Goal: Transaction & Acquisition: Purchase product/service

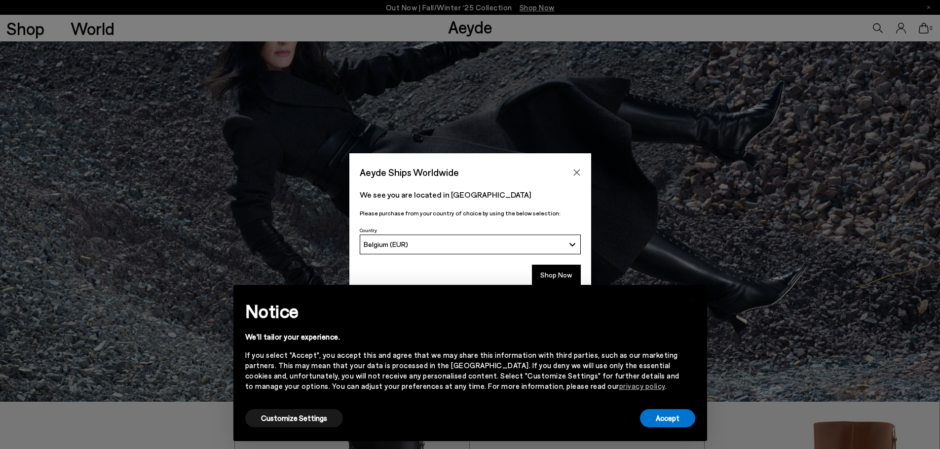
scroll to position [49, 0]
click at [565, 270] on button "Shop Now" at bounding box center [556, 275] width 49 height 21
click at [671, 425] on button "Accept" at bounding box center [667, 418] width 55 height 18
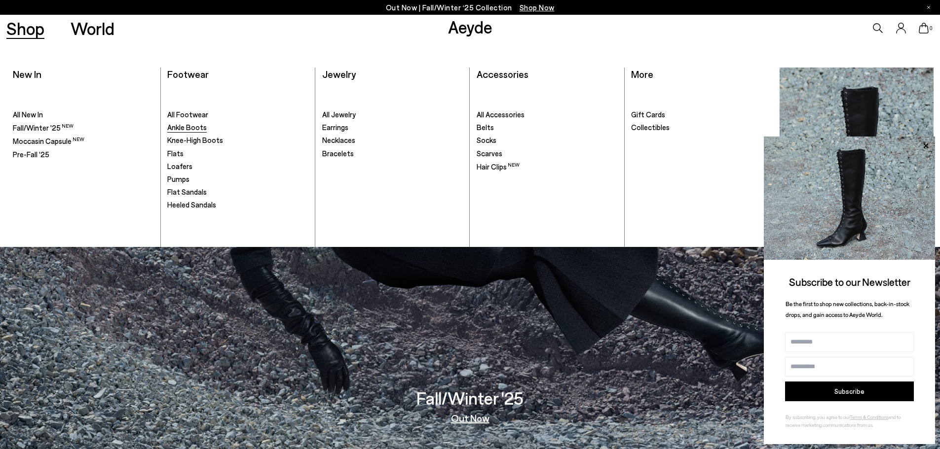
click at [188, 130] on span "Ankle Boots" at bounding box center [186, 127] width 39 height 9
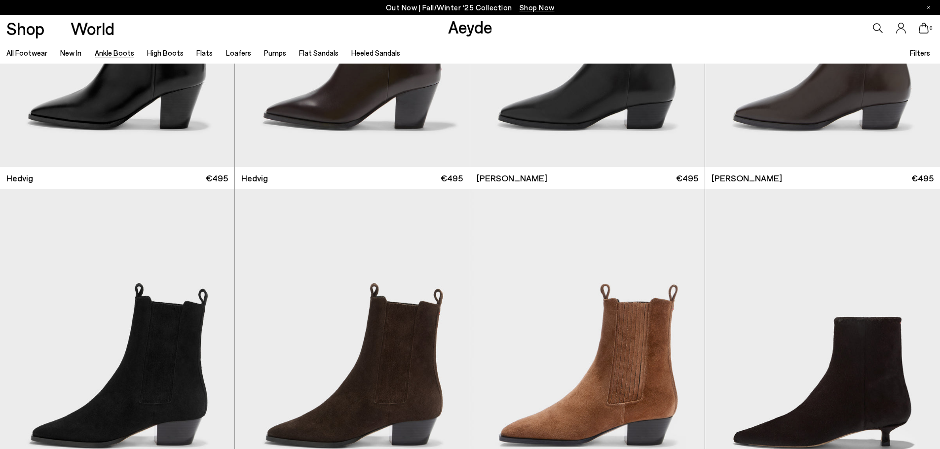
scroll to position [592, 0]
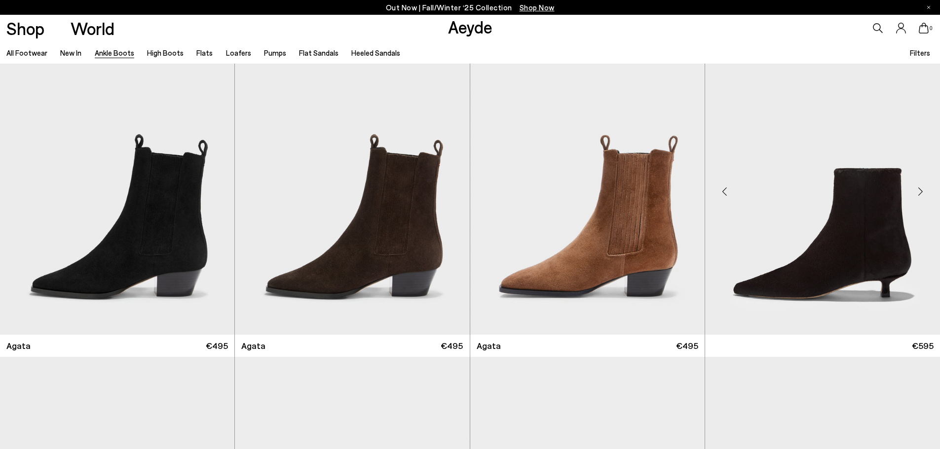
scroll to position [641, 0]
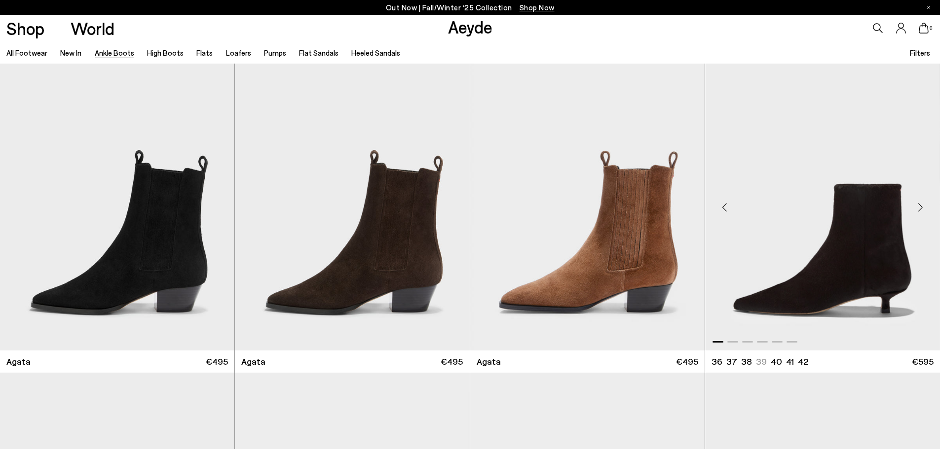
click at [893, 260] on img "1 / 6" at bounding box center [822, 203] width 235 height 295
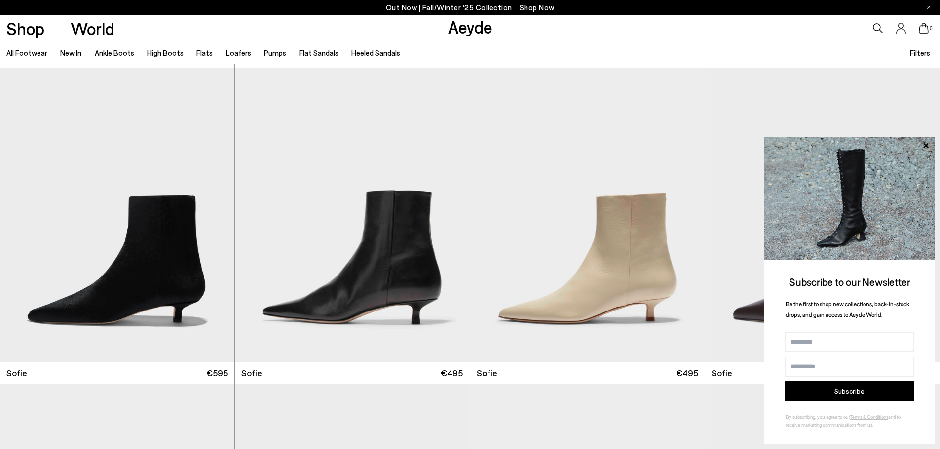
scroll to position [987, 0]
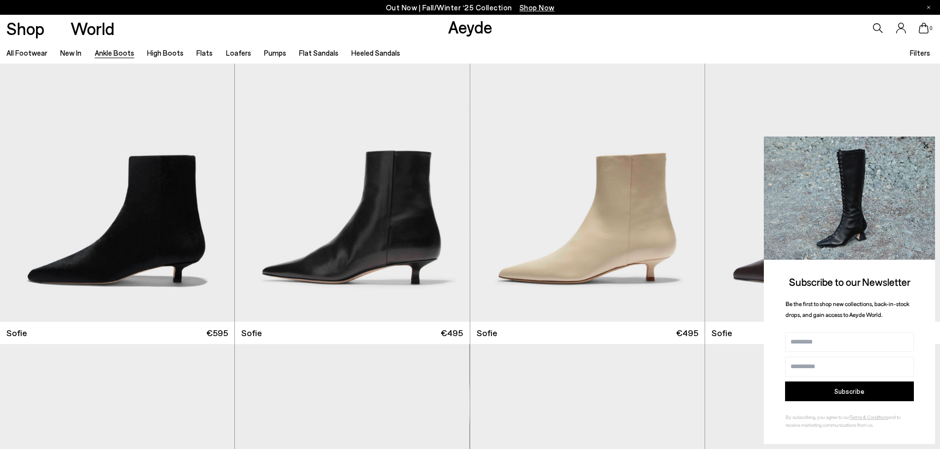
click at [928, 150] on icon at bounding box center [925, 146] width 13 height 13
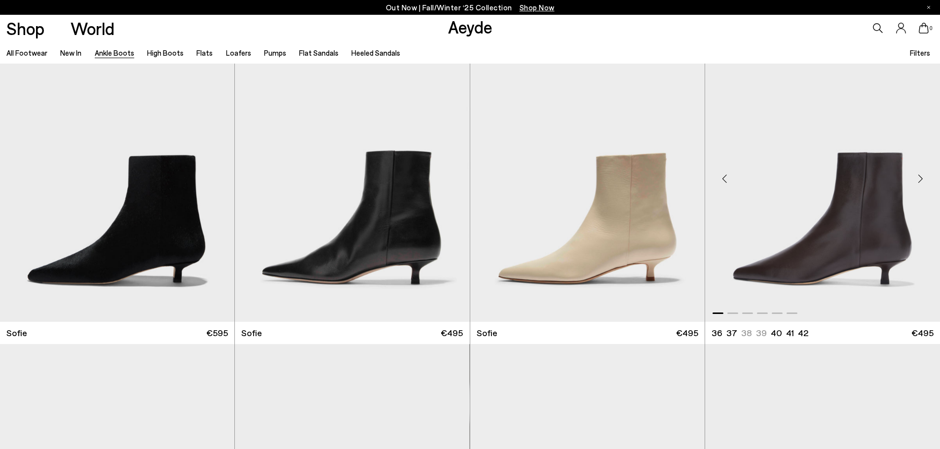
click at [882, 226] on img "1 / 6" at bounding box center [822, 175] width 235 height 295
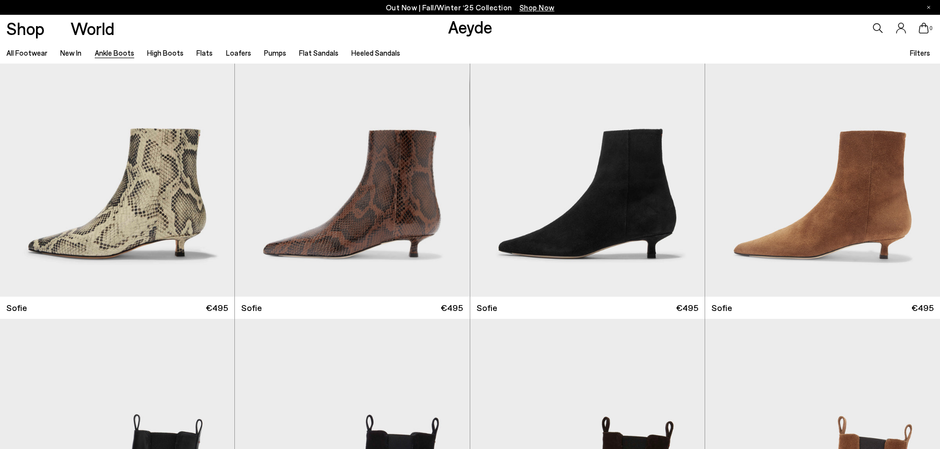
scroll to position [1332, 0]
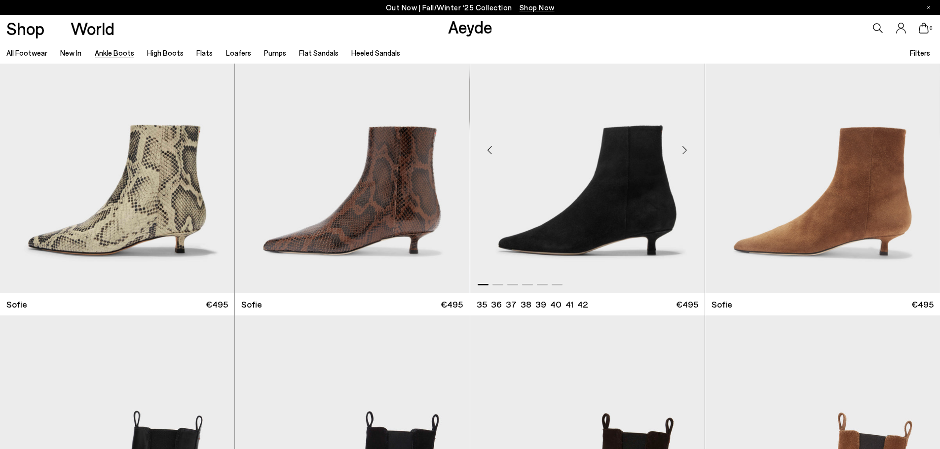
click at [687, 151] on div "Next slide" at bounding box center [685, 151] width 30 height 30
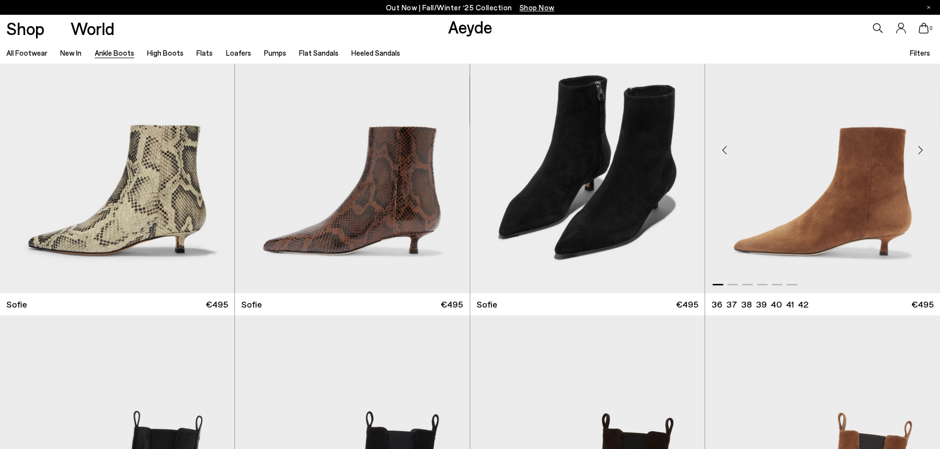
click at [864, 173] on img "1 / 6" at bounding box center [822, 146] width 235 height 295
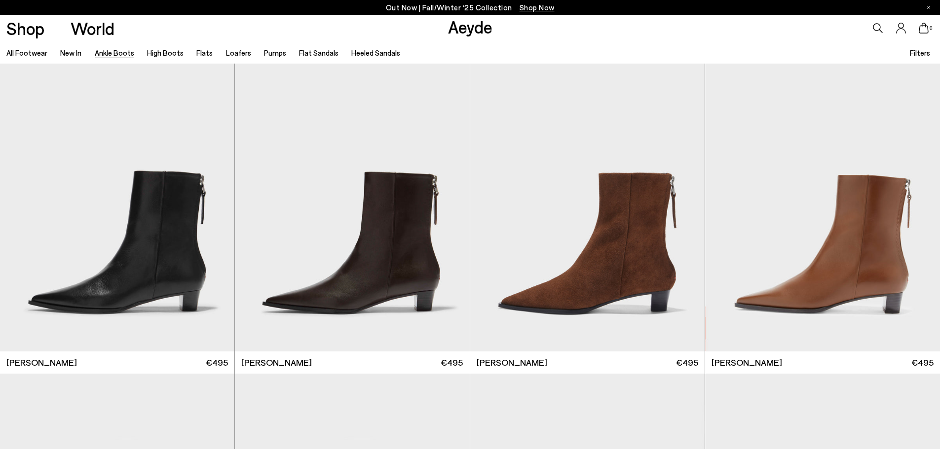
scroll to position [1924, 0]
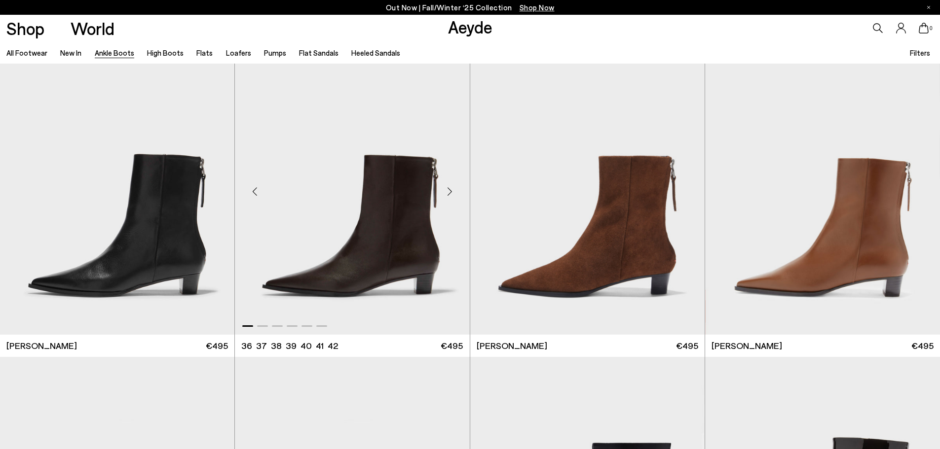
click at [437, 188] on div "Next slide" at bounding box center [450, 192] width 30 height 30
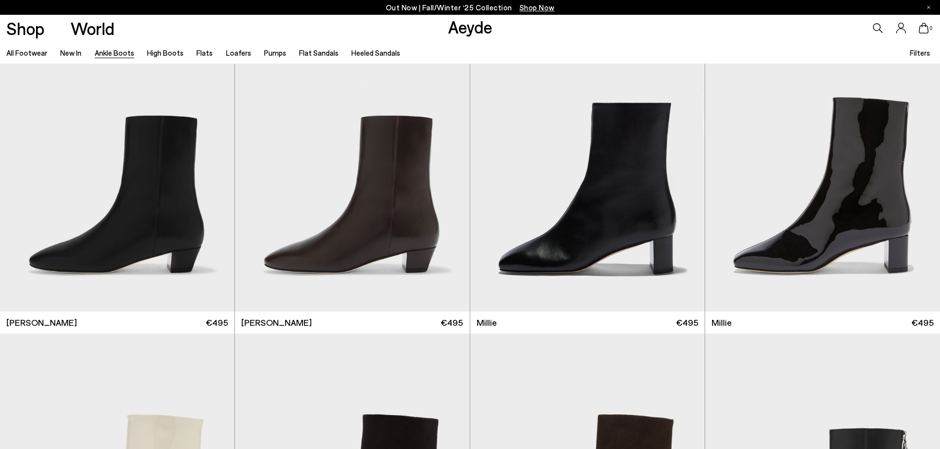
scroll to position [2319, 0]
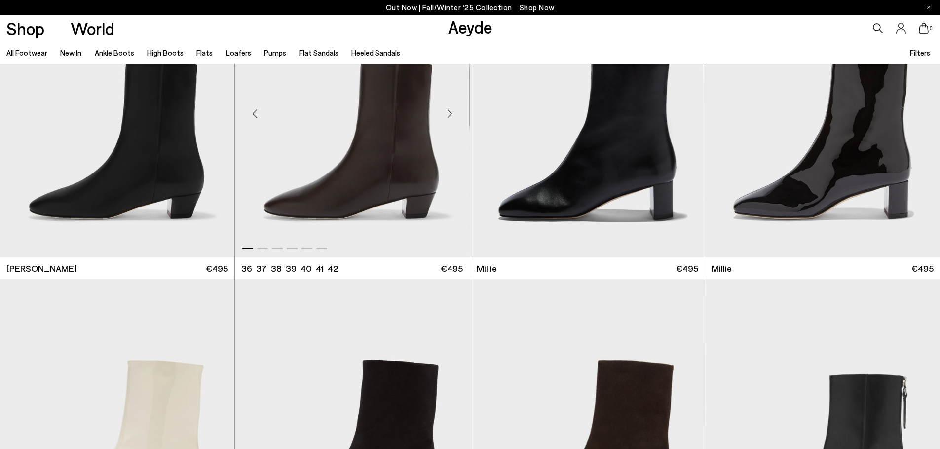
click at [448, 121] on div "Next slide" at bounding box center [450, 114] width 30 height 30
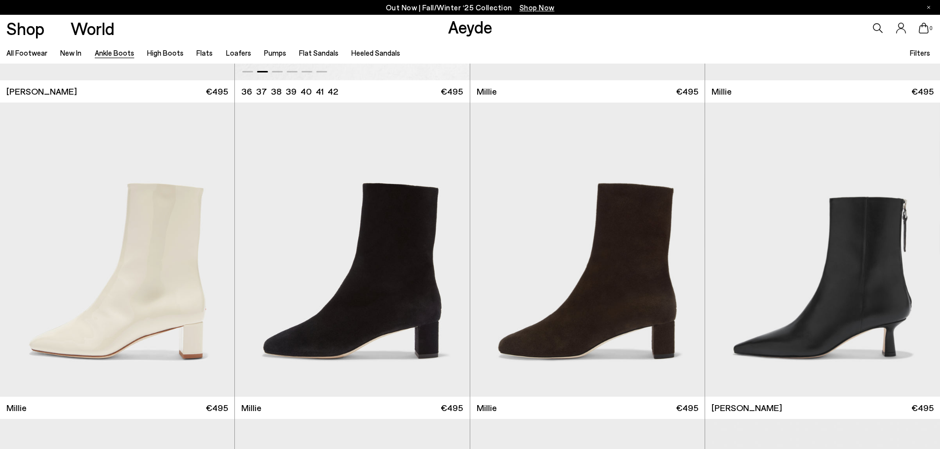
scroll to position [2516, 0]
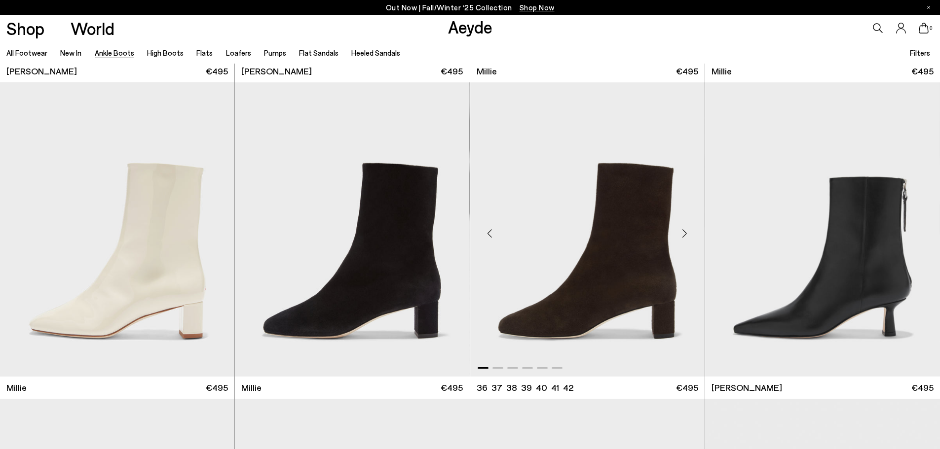
click at [684, 232] on div "Next slide" at bounding box center [685, 234] width 30 height 30
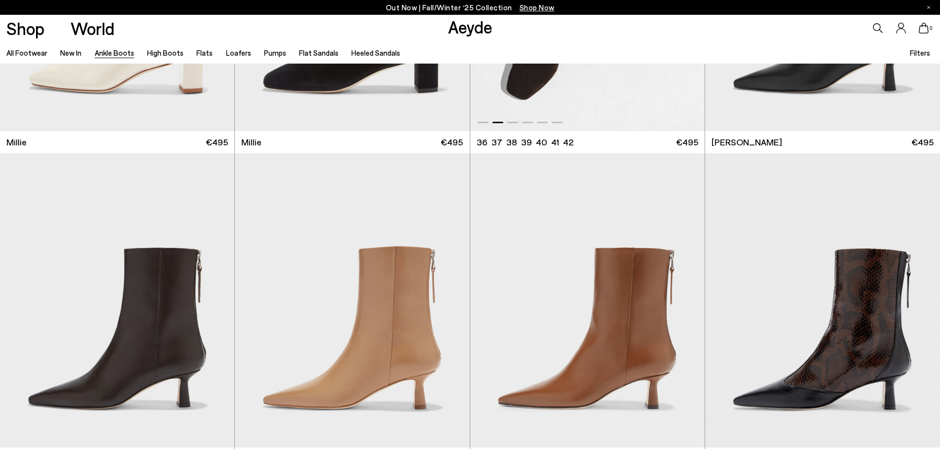
scroll to position [2763, 0]
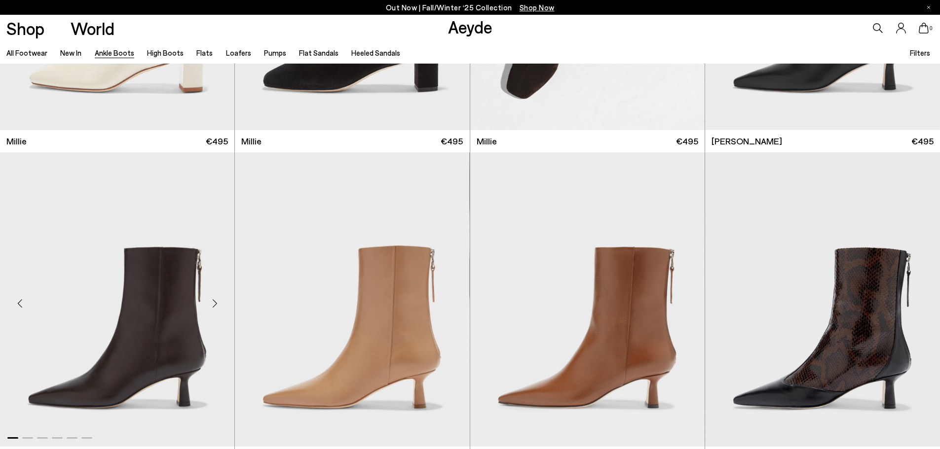
click at [219, 303] on div "Next slide" at bounding box center [215, 304] width 30 height 30
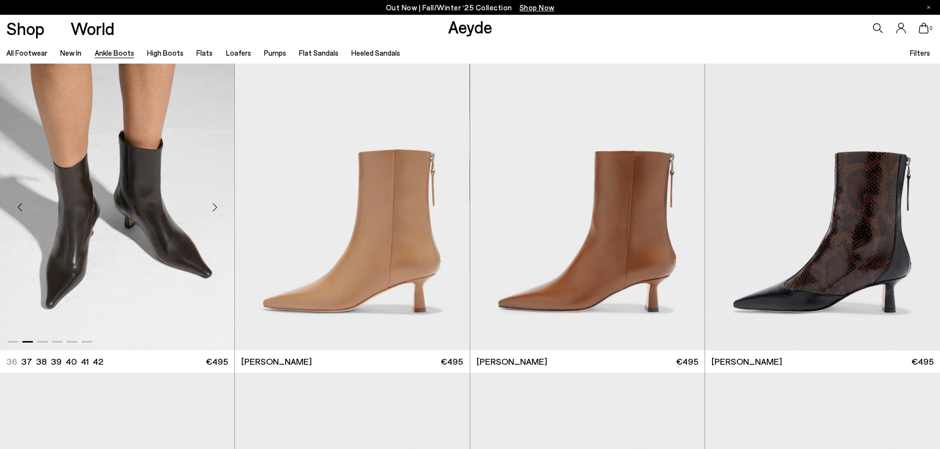
scroll to position [2911, 0]
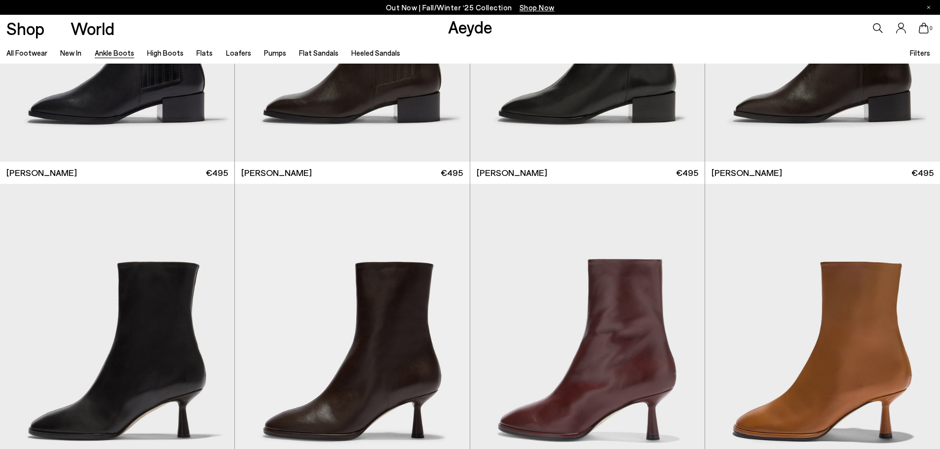
scroll to position [5723, 0]
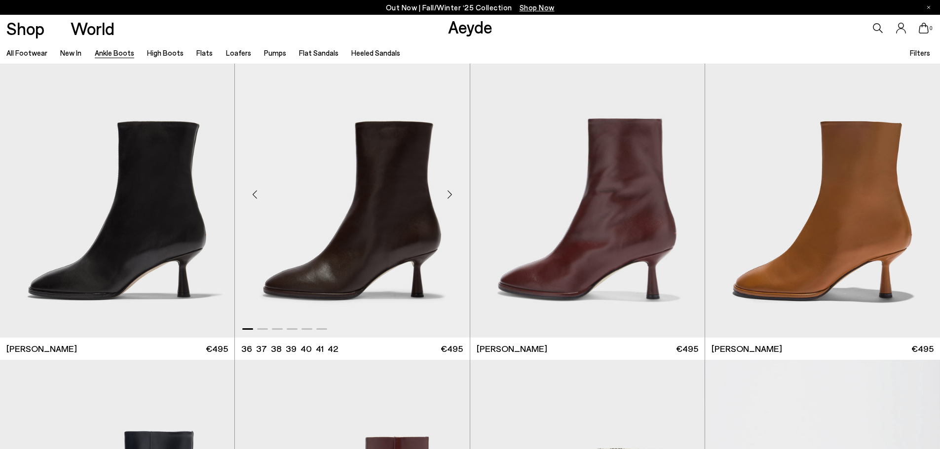
click at [450, 195] on div "Next slide" at bounding box center [450, 195] width 30 height 30
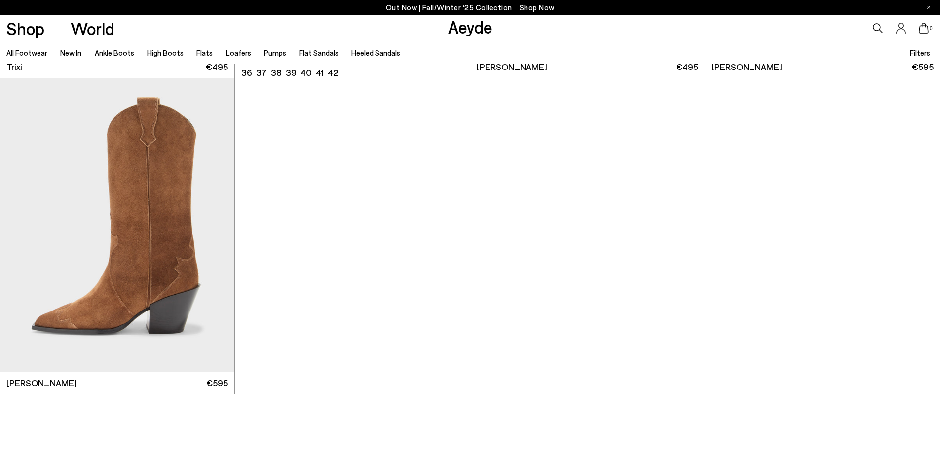
scroll to position [6660, 0]
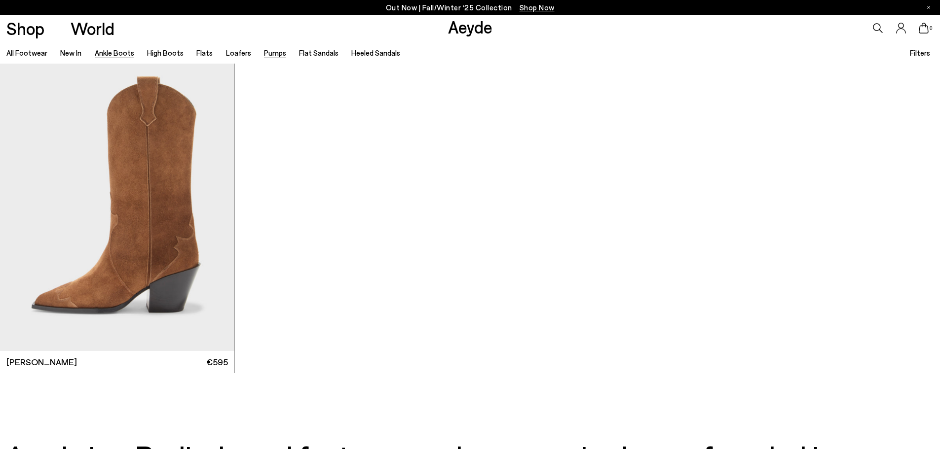
click at [264, 56] on link "Pumps" at bounding box center [275, 52] width 22 height 9
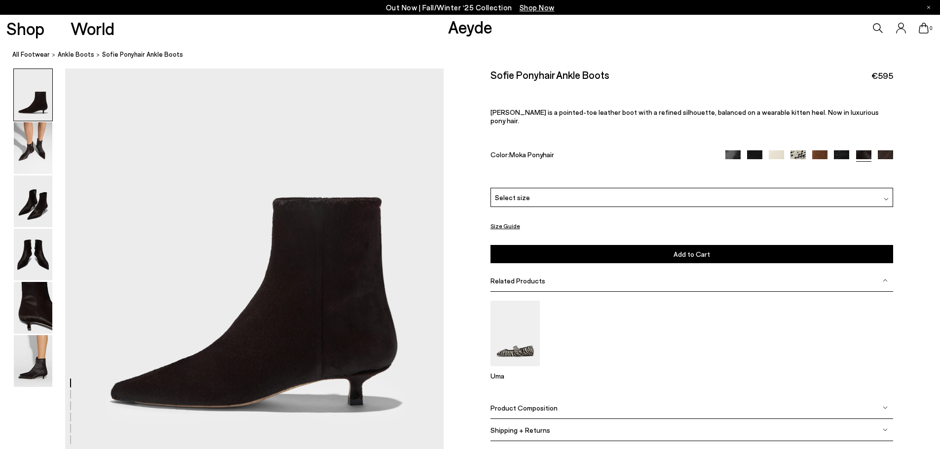
scroll to position [99, 0]
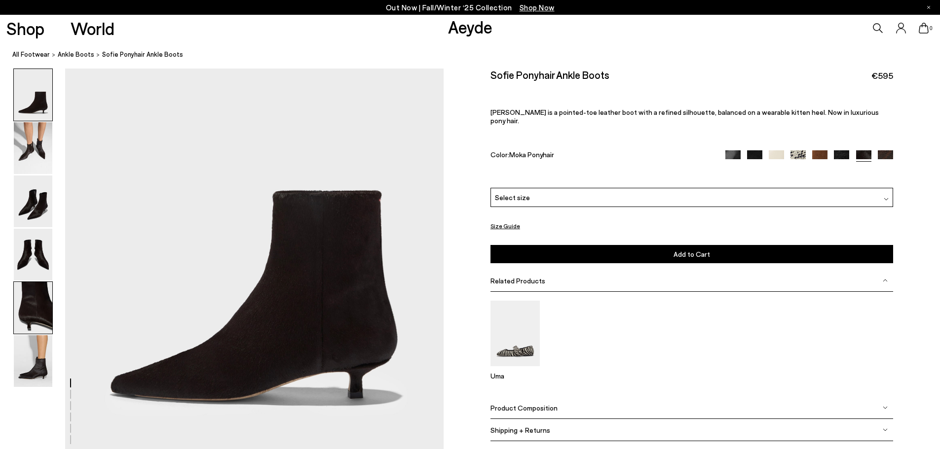
click at [37, 310] on img at bounding box center [33, 308] width 38 height 52
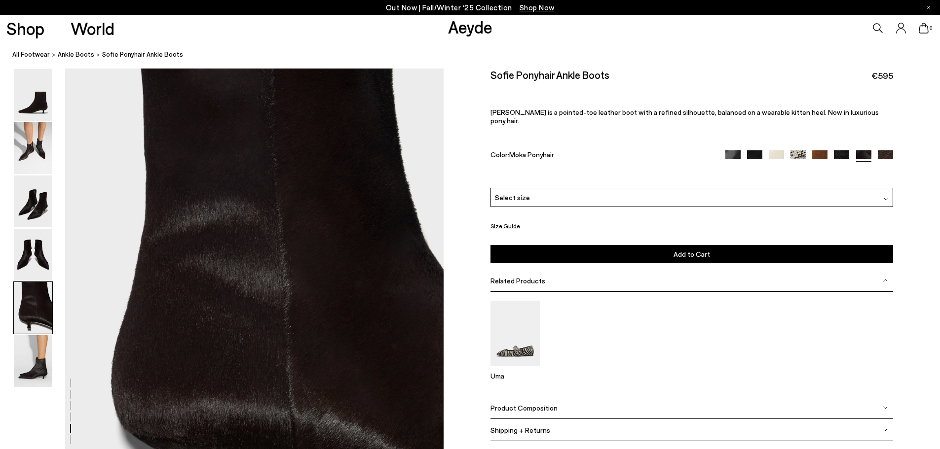
scroll to position [2024, 0]
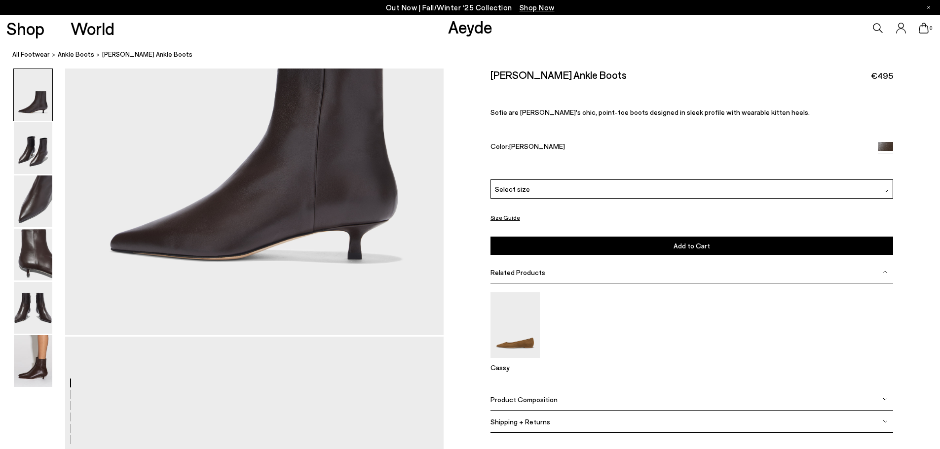
scroll to position [247, 0]
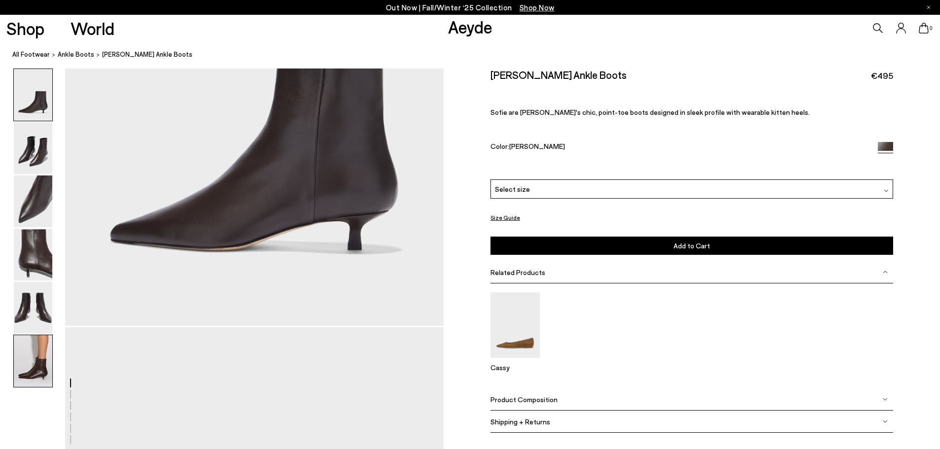
click at [42, 370] on img at bounding box center [33, 361] width 38 height 52
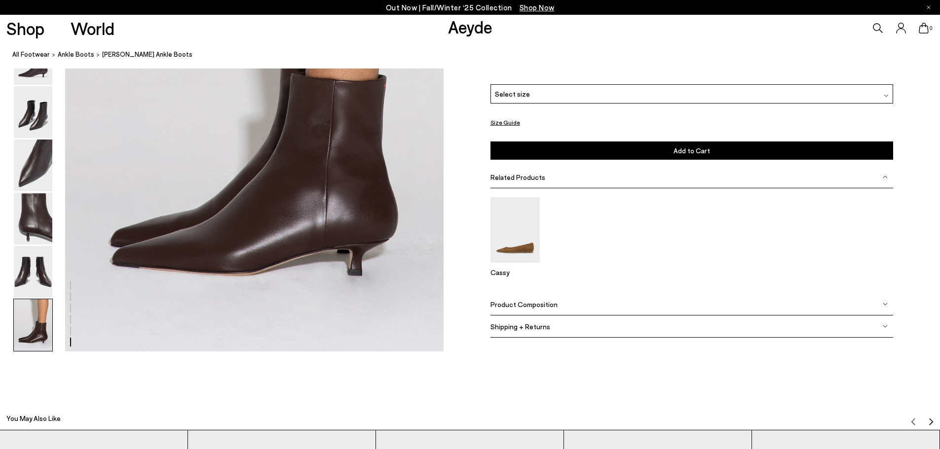
scroll to position [2745, 0]
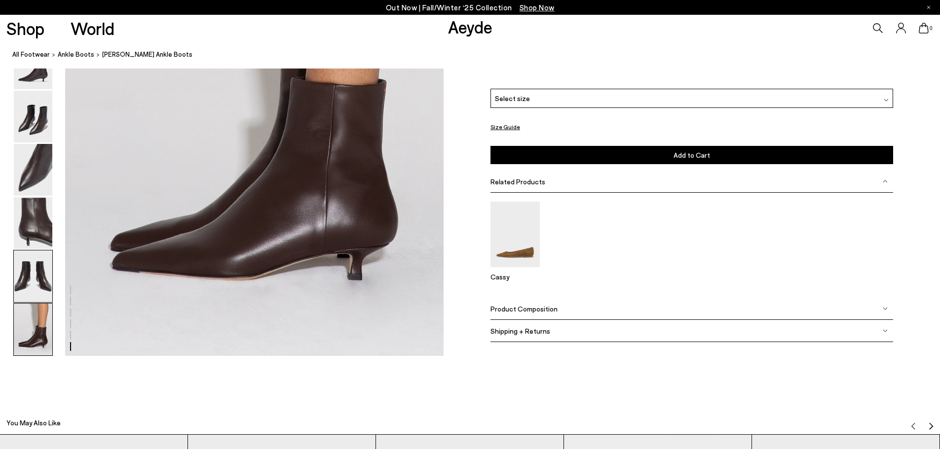
click at [38, 281] on img at bounding box center [33, 277] width 38 height 52
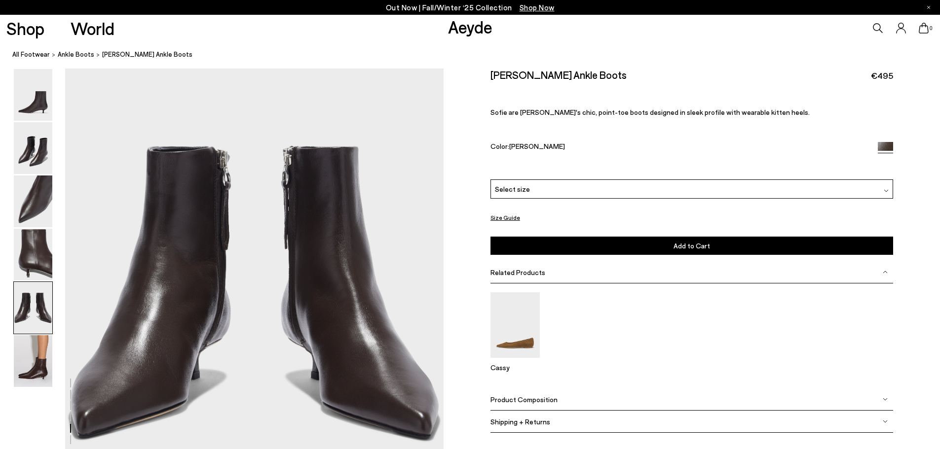
scroll to position [2024, 0]
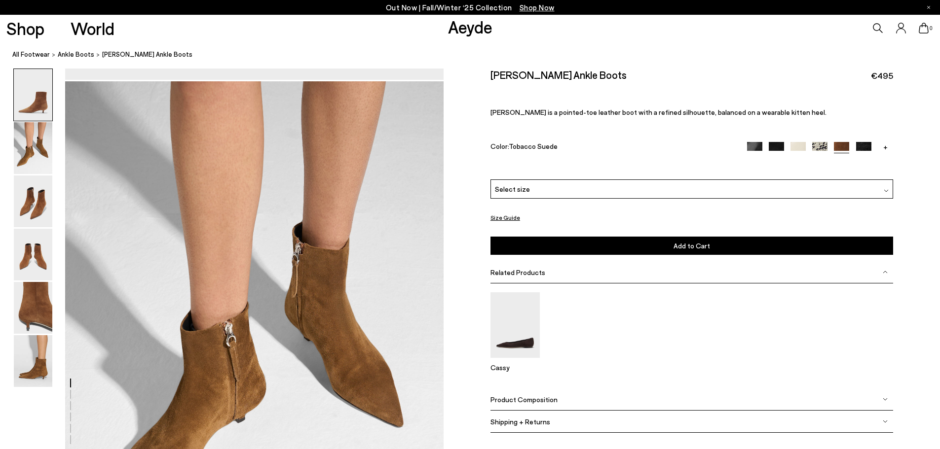
scroll to position [493, 0]
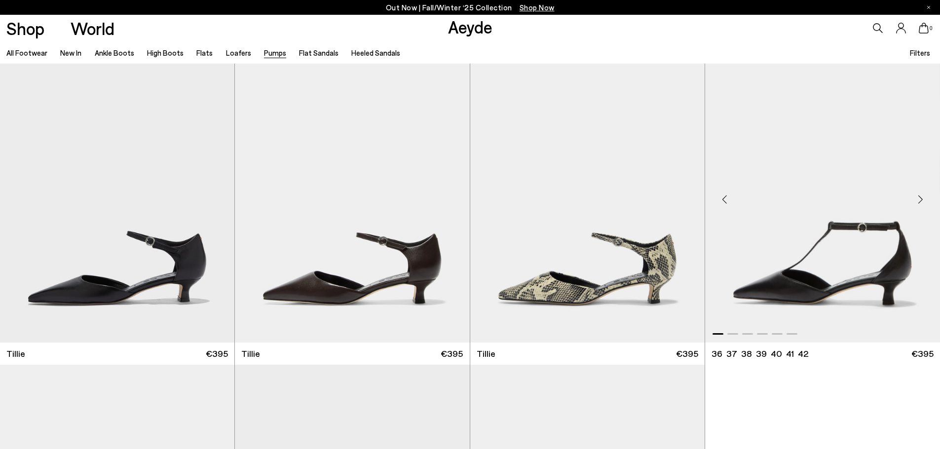
scroll to position [345, 0]
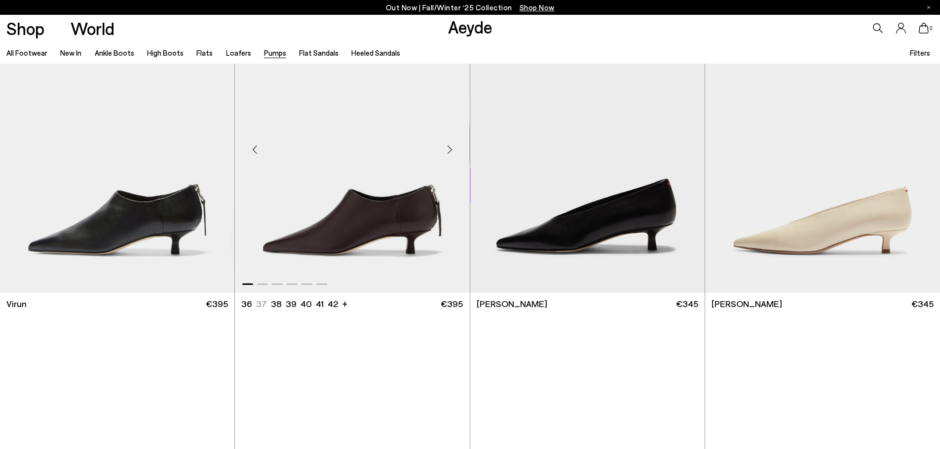
scroll to position [1332, 0]
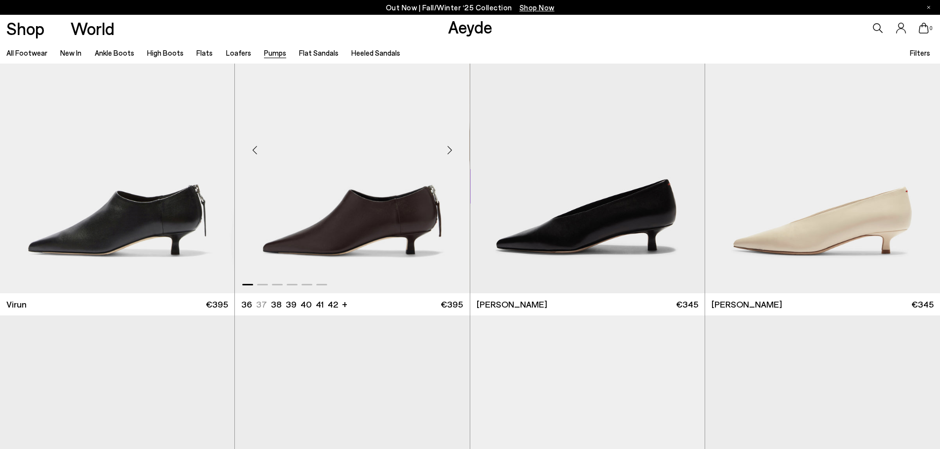
click at [449, 150] on div "Next slide" at bounding box center [450, 151] width 30 height 30
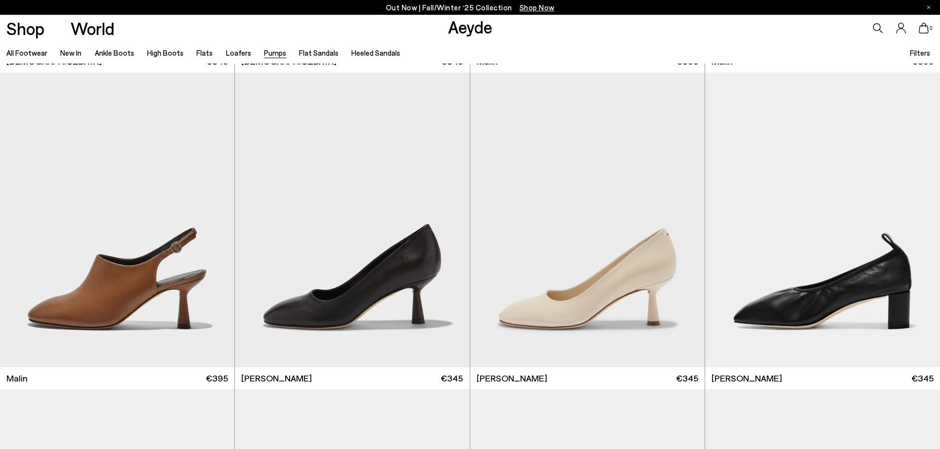
scroll to position [2220, 0]
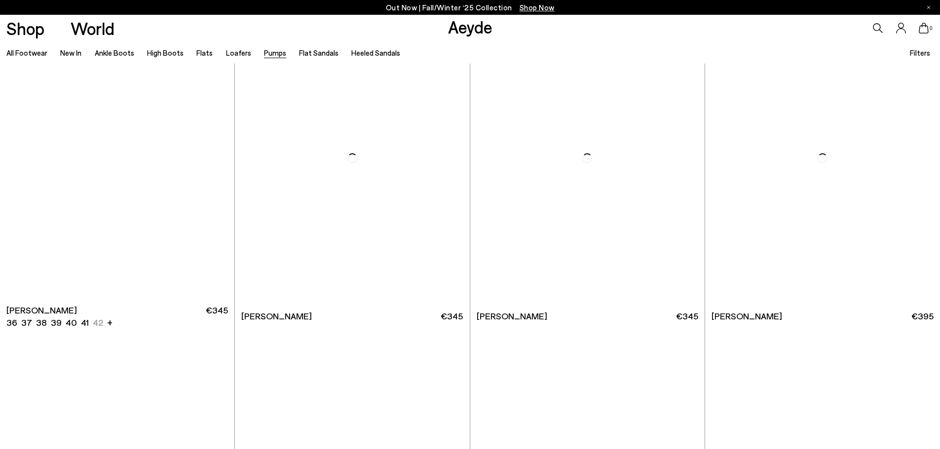
scroll to position [4193, 0]
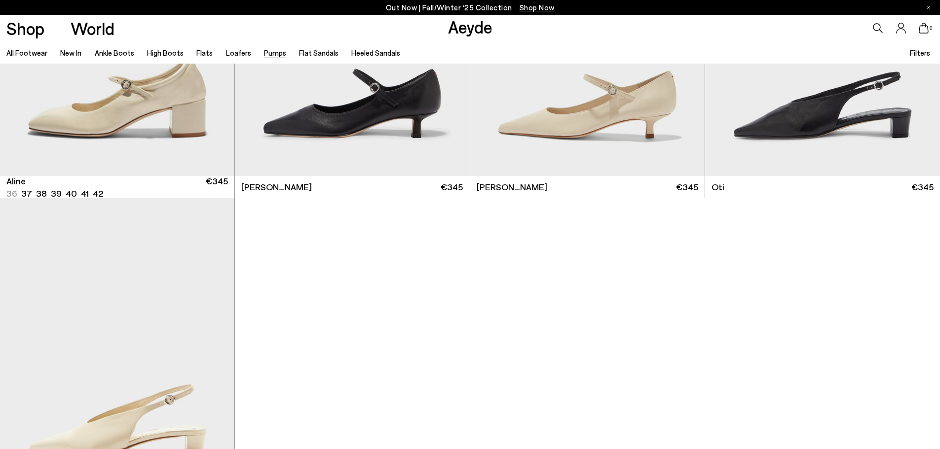
scroll to position [5673, 0]
